Goal: Use online tool/utility: Utilize a website feature to perform a specific function

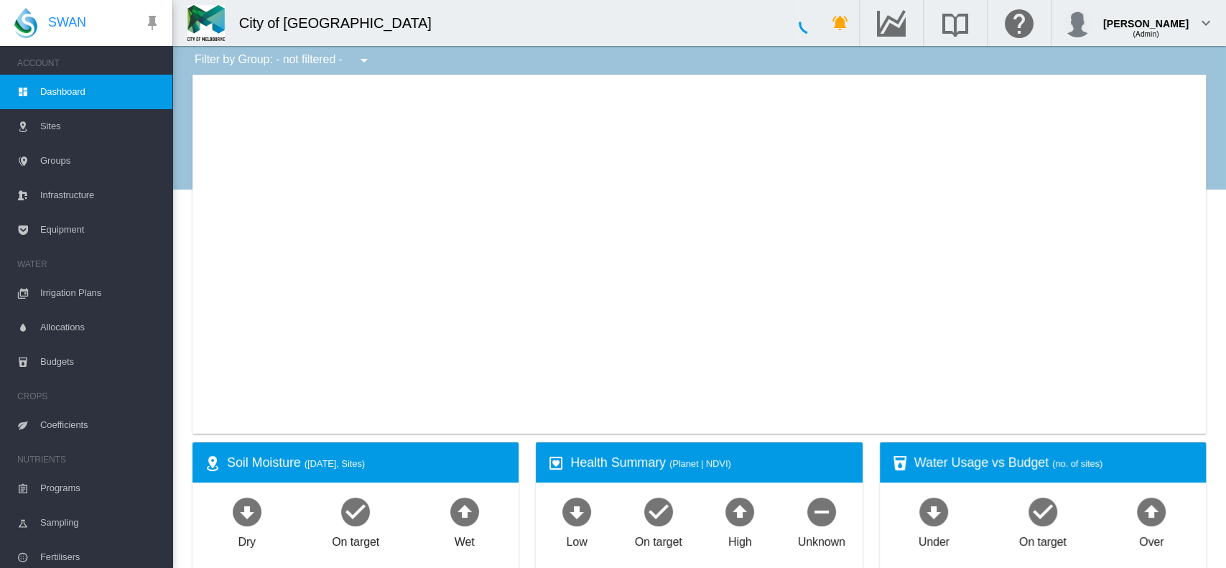
type input "**********"
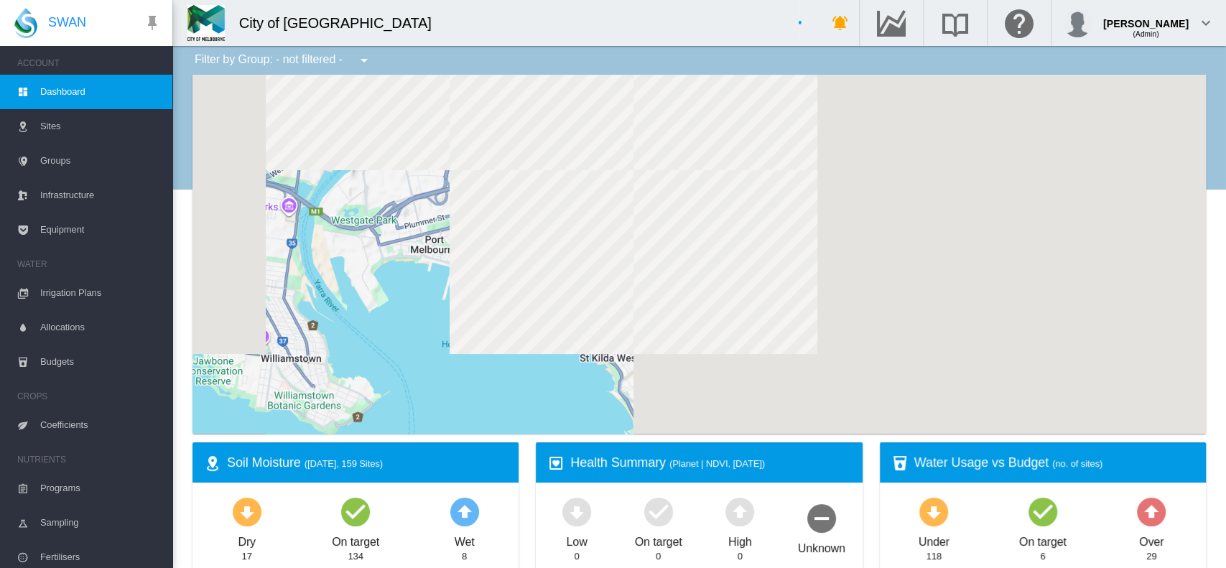
click at [705, 118] on div at bounding box center [700, 254] width 1014 height 359
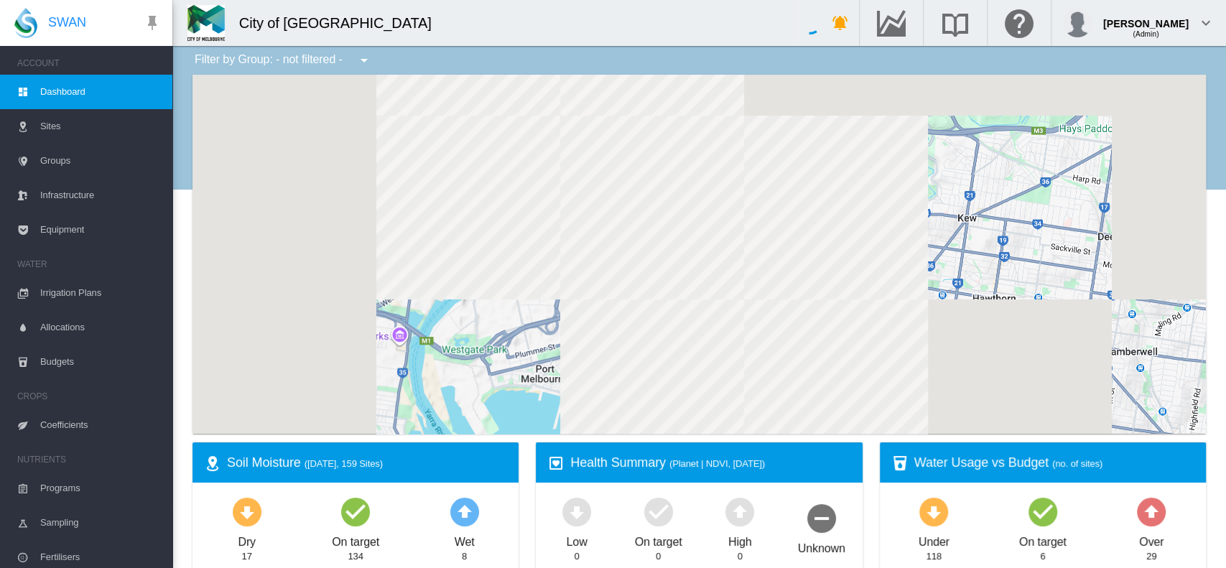
drag, startPoint x: 705, startPoint y: 118, endPoint x: 818, endPoint y: 250, distance: 173.8
click at [818, 250] on div at bounding box center [700, 254] width 1014 height 359
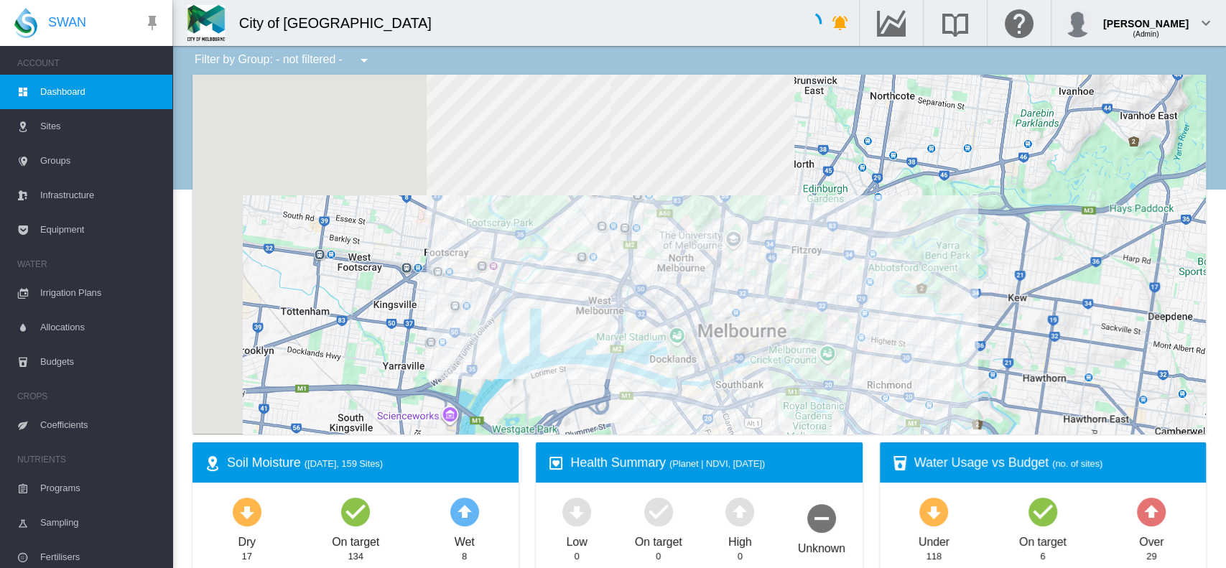
drag, startPoint x: 746, startPoint y: 134, endPoint x: 798, endPoint y: 215, distance: 96.3
click at [798, 215] on div at bounding box center [700, 254] width 1014 height 359
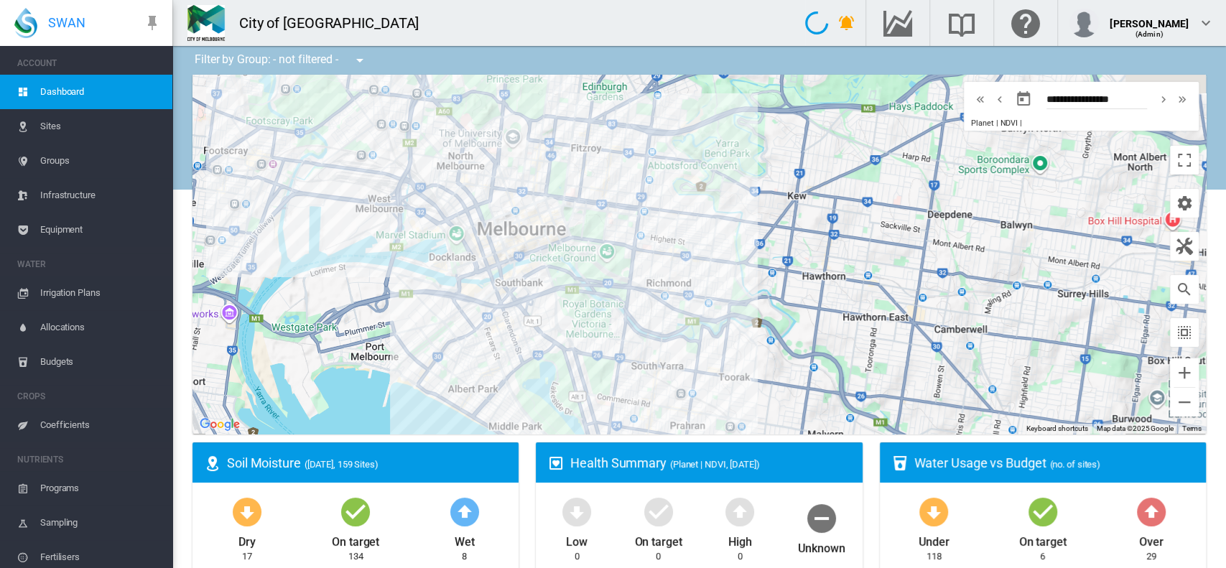
drag, startPoint x: 798, startPoint y: 215, endPoint x: 573, endPoint y: 107, distance: 249.4
click at [573, 107] on div at bounding box center [700, 254] width 1014 height 359
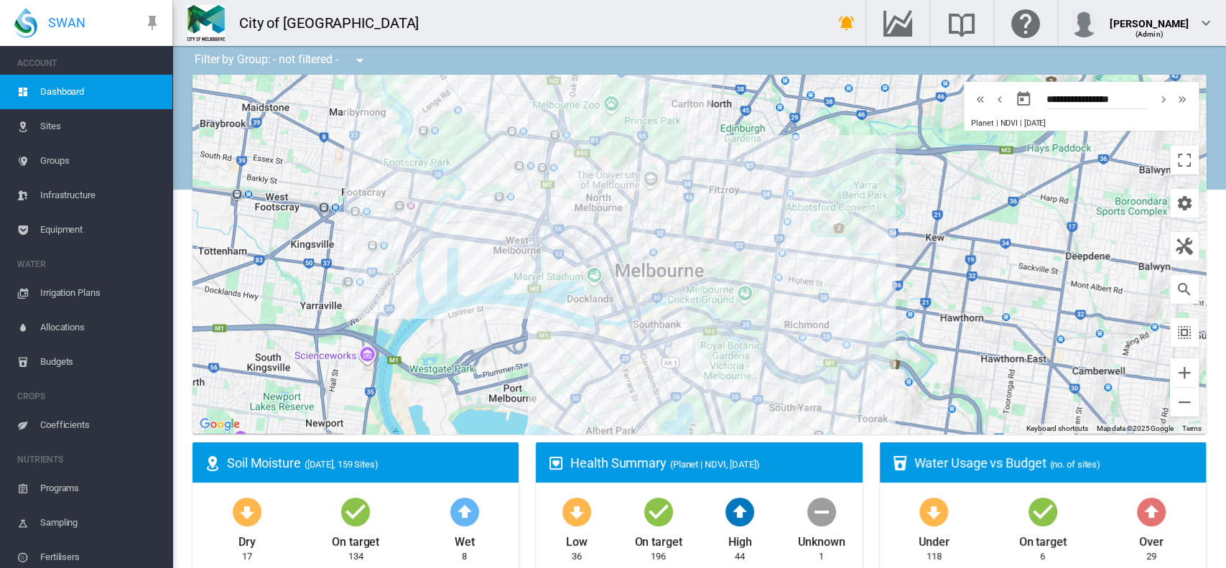
drag, startPoint x: 647, startPoint y: 193, endPoint x: 790, endPoint y: 238, distance: 150.7
click at [790, 238] on div at bounding box center [700, 254] width 1014 height 359
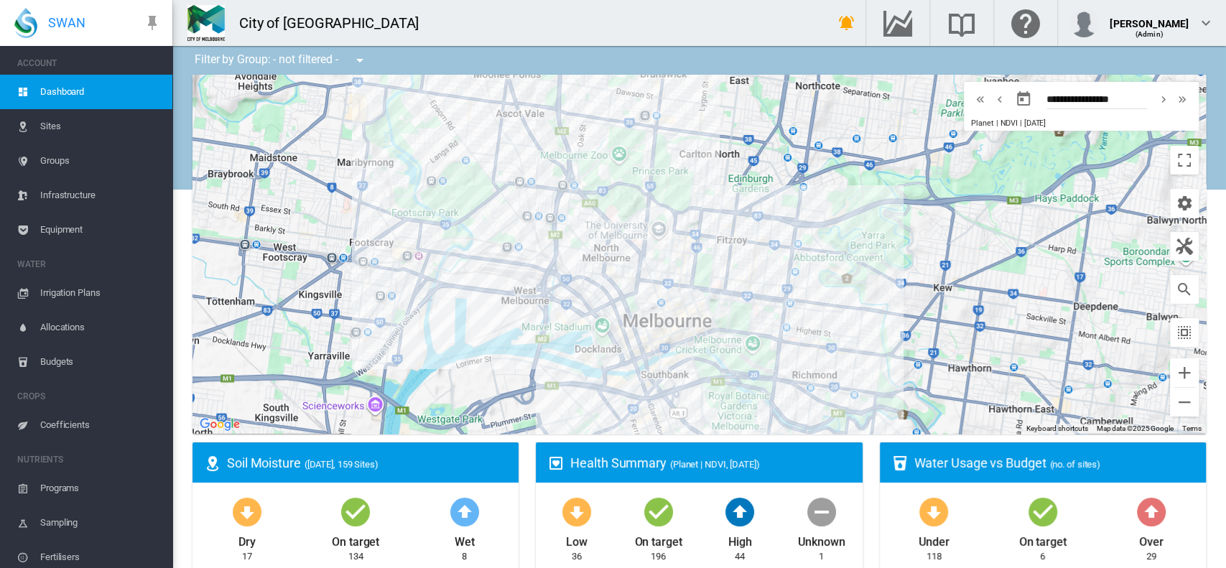
drag, startPoint x: 529, startPoint y: 137, endPoint x: 538, endPoint y: 195, distance: 58.9
click at [538, 195] on div at bounding box center [700, 254] width 1014 height 359
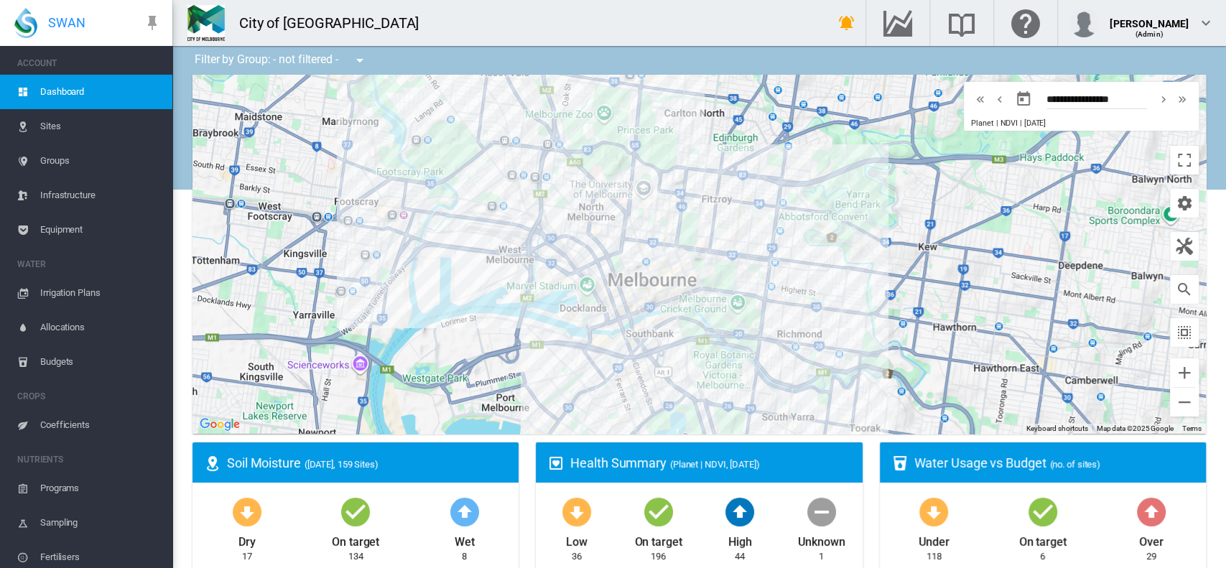
drag, startPoint x: 537, startPoint y: 176, endPoint x: 523, endPoint y: 148, distance: 31.2
click at [523, 148] on div at bounding box center [700, 254] width 1014 height 359
